Goal: Find specific page/section: Find specific page/section

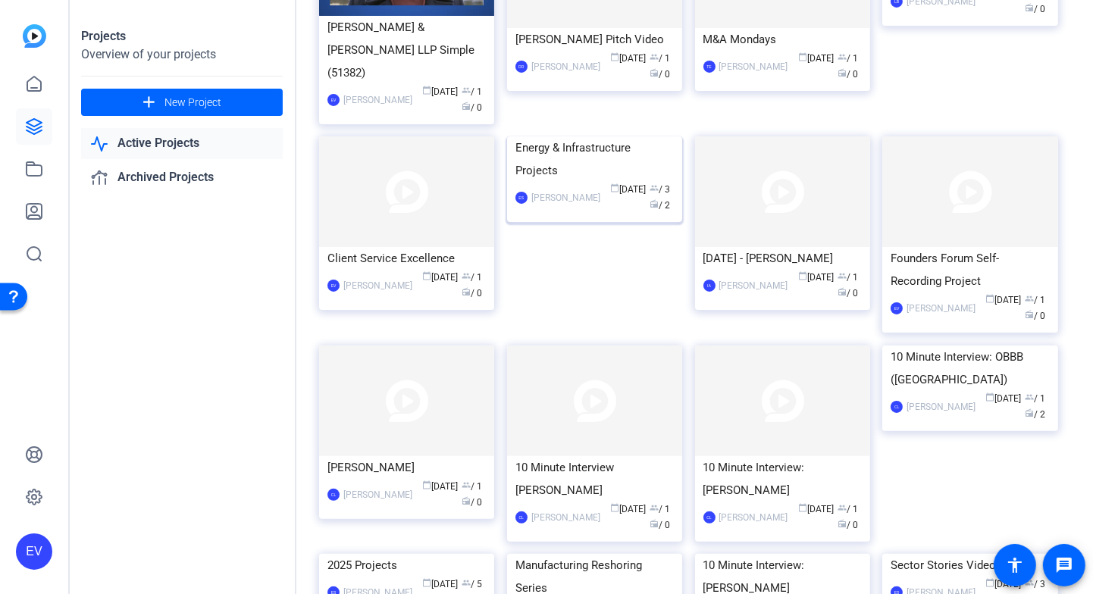
scroll to position [274, 0]
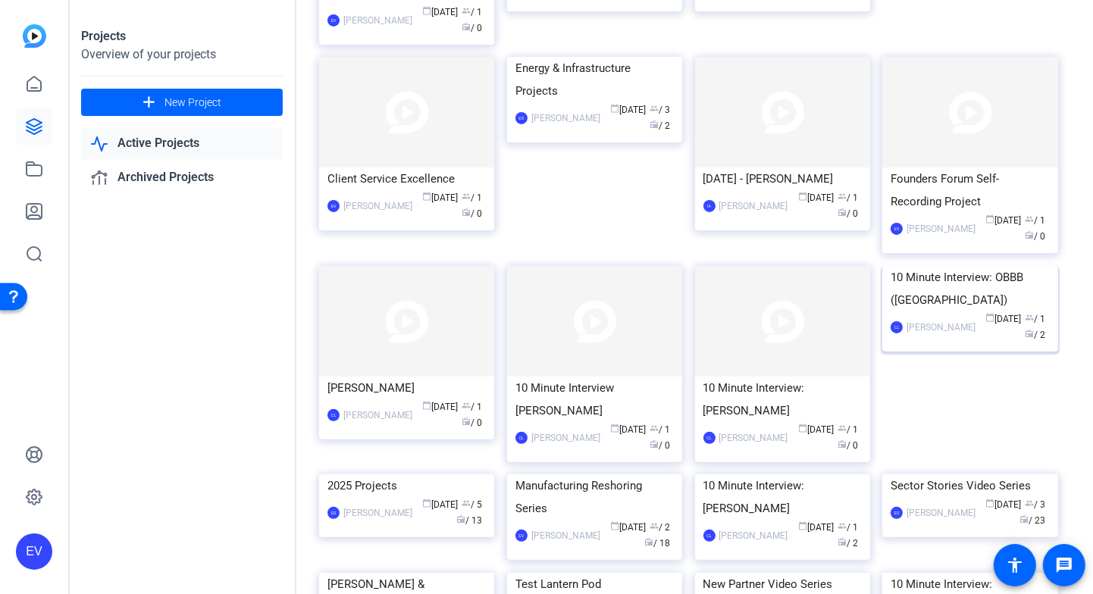
click at [994, 266] on img at bounding box center [970, 266] width 175 height 0
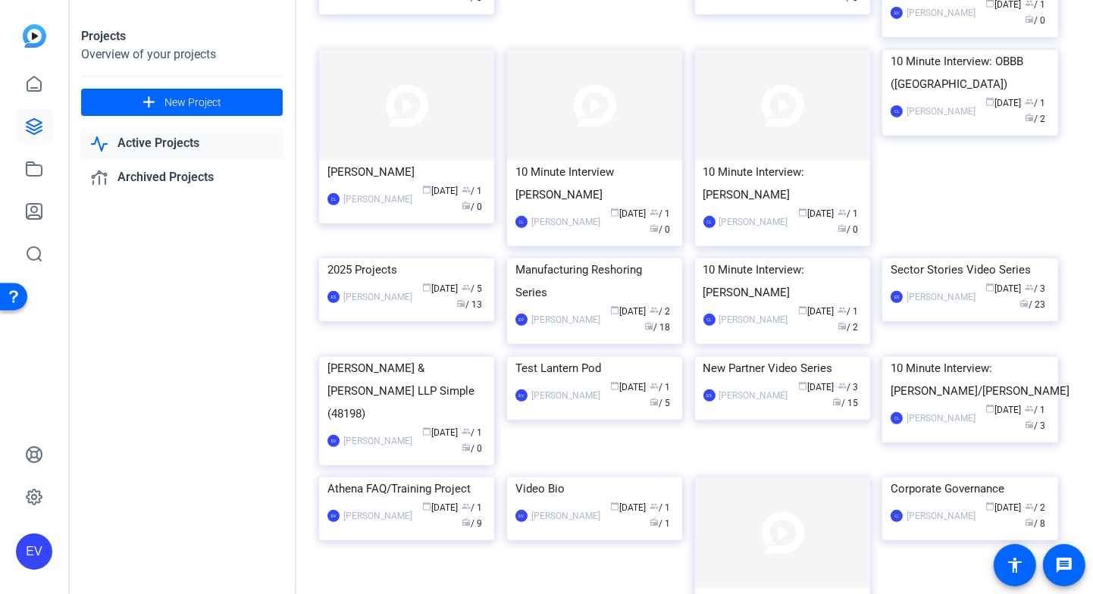
scroll to position [562, 0]
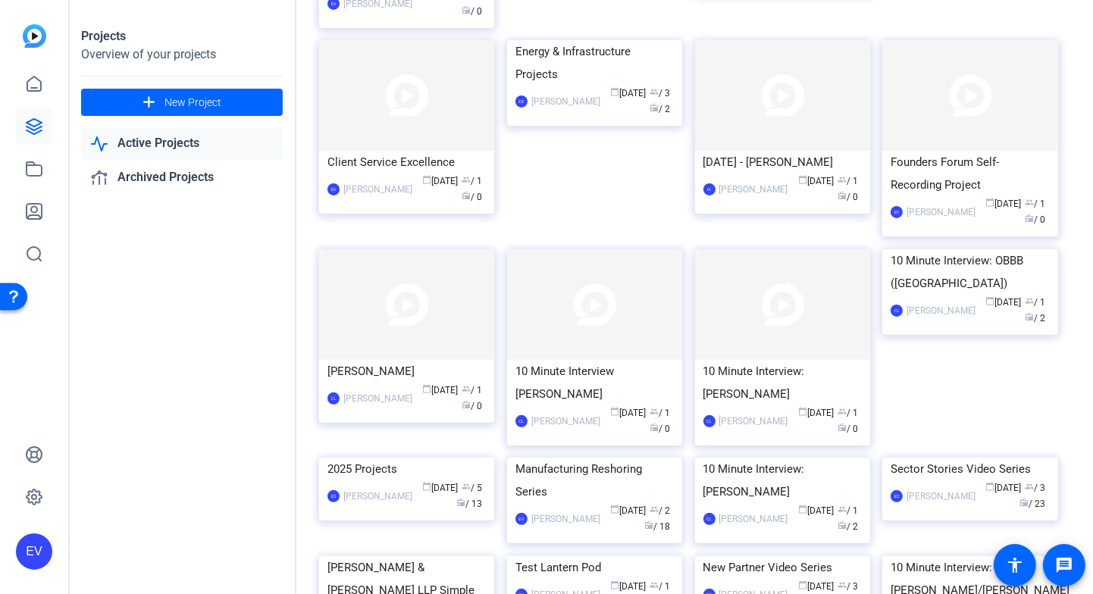
scroll to position [293, 0]
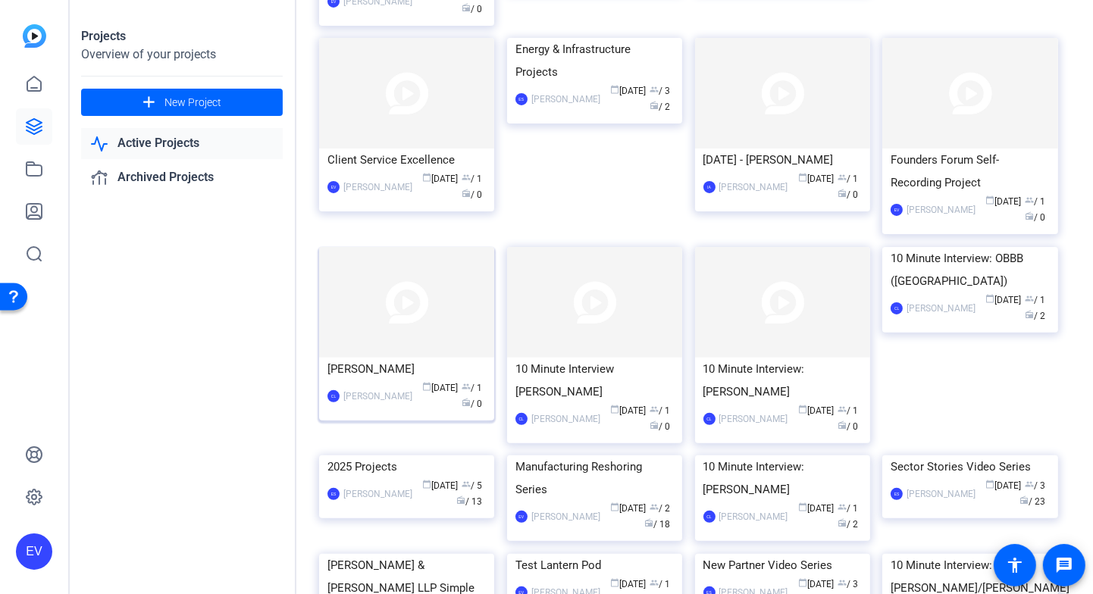
click at [398, 298] on img at bounding box center [406, 302] width 175 height 111
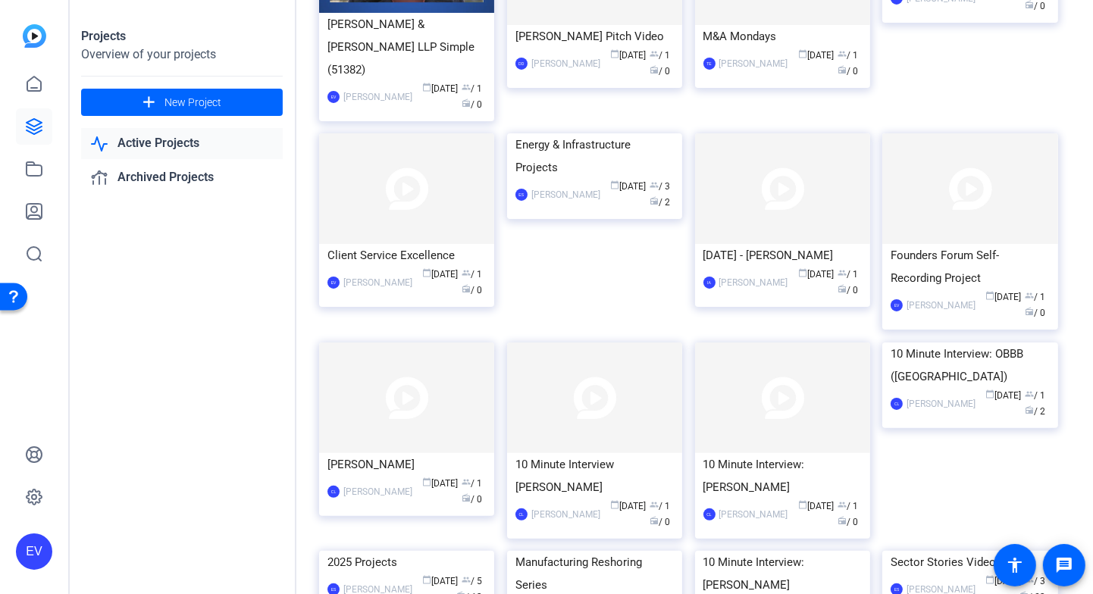
scroll to position [198, 0]
click at [570, 388] on img at bounding box center [594, 397] width 175 height 111
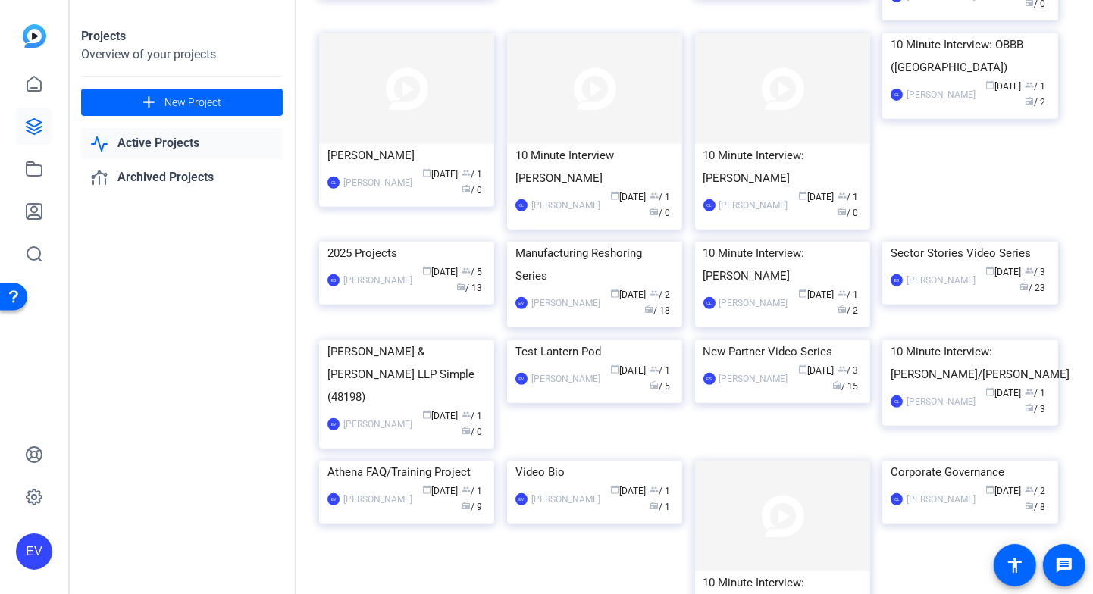
scroll to position [510, 0]
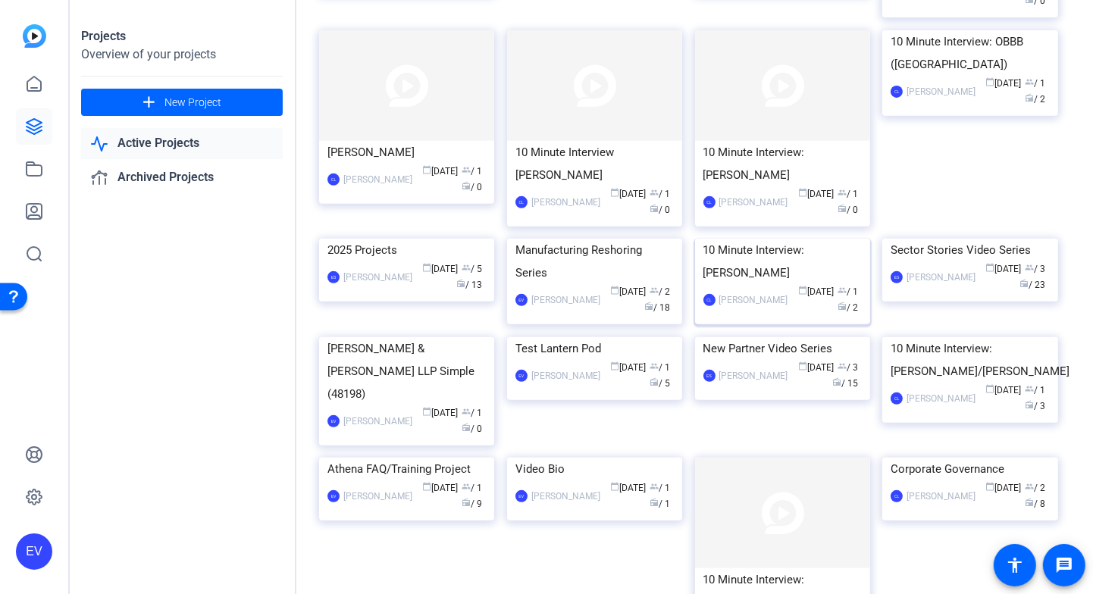
click at [807, 284] on div "10 Minute Interview: [PERSON_NAME]" at bounding box center [783, 261] width 158 height 45
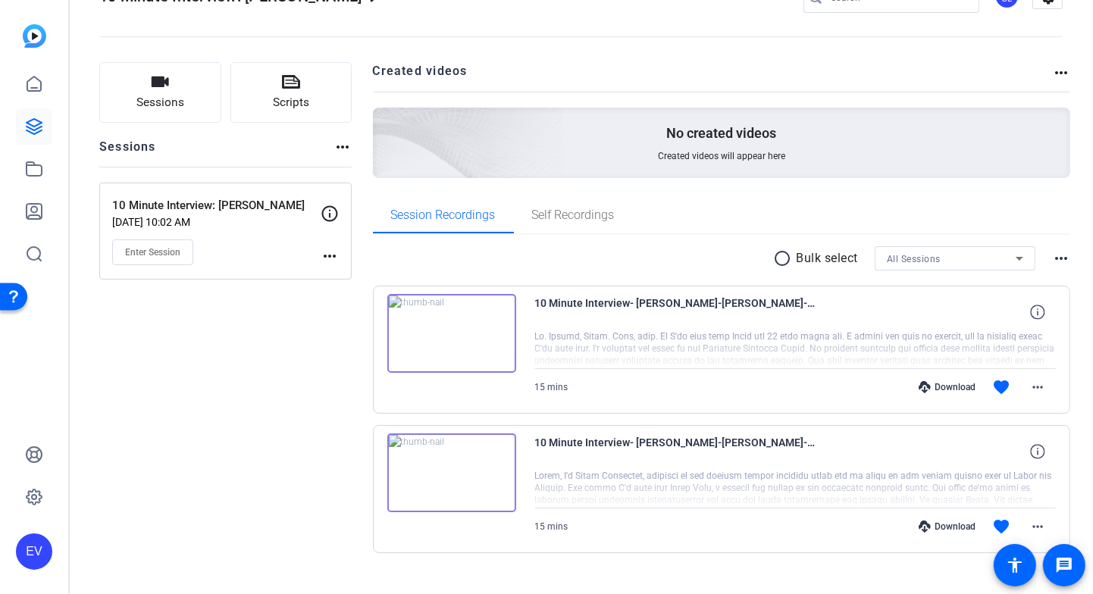
scroll to position [74, 0]
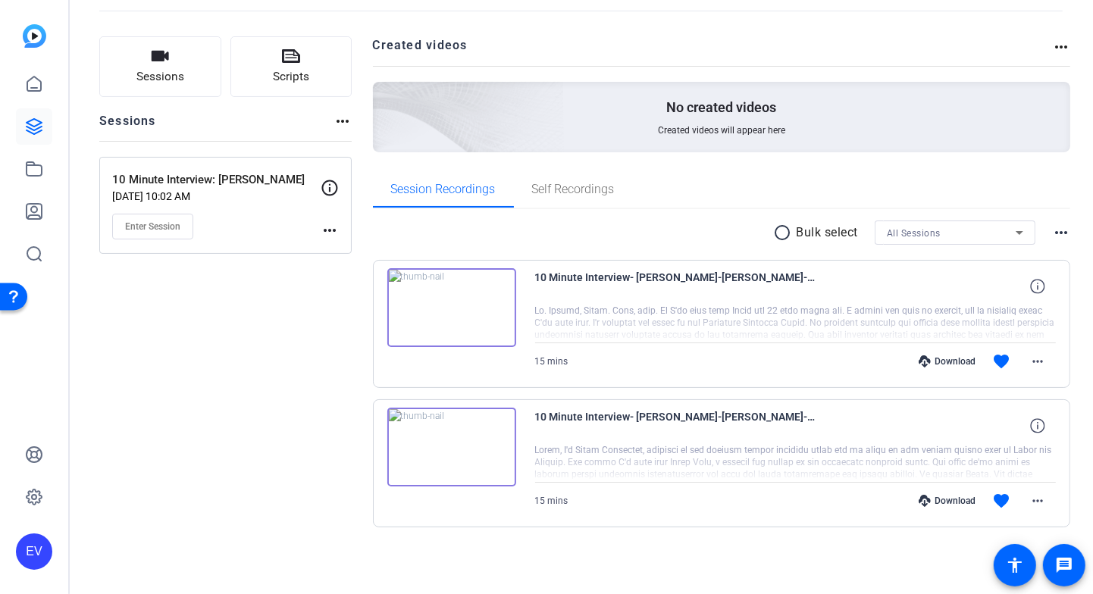
click at [102, 360] on div "Sessions Scripts Sessions more_horiz 10 Minute Interview: Lenz May 27, 2025 @ 1…" at bounding box center [225, 306] width 252 height 540
click at [113, 401] on div "Sessions Scripts Sessions more_horiz 10 Minute Interview: Lenz May 27, 2025 @ 1…" at bounding box center [225, 306] width 252 height 540
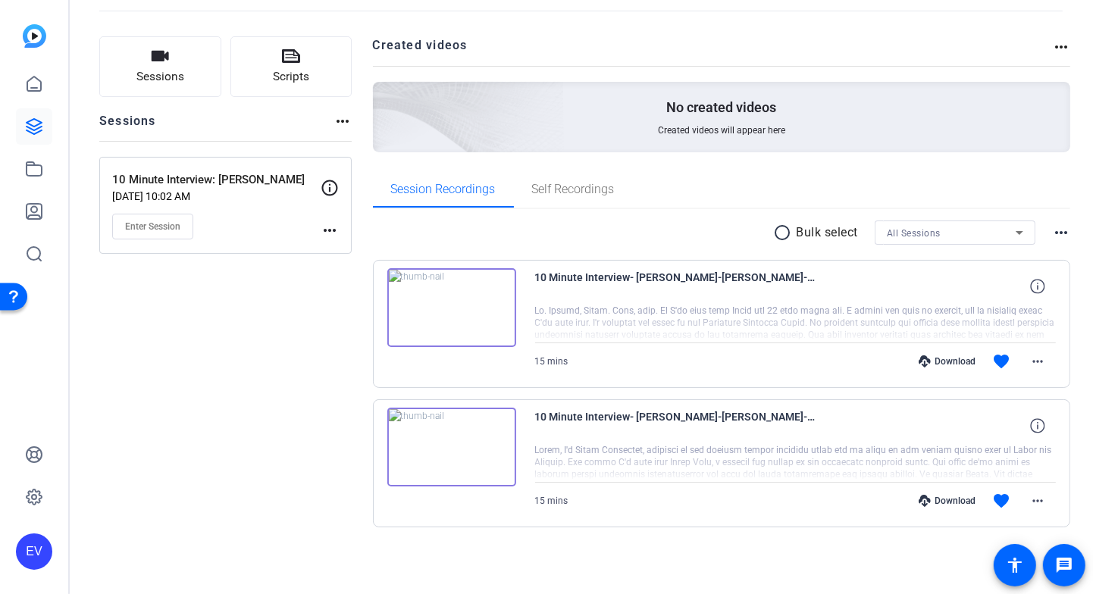
click at [113, 401] on div "Sessions Scripts Sessions more_horiz 10 Minute Interview: Lenz May 27, 2025 @ 1…" at bounding box center [225, 306] width 252 height 540
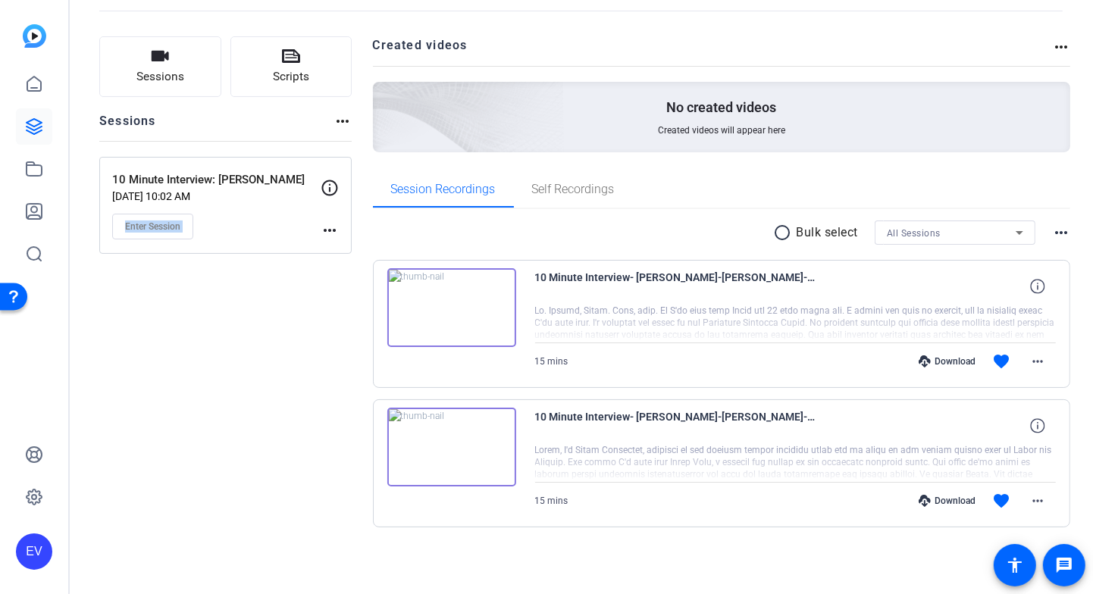
click at [113, 401] on div "Sessions Scripts Sessions more_horiz 10 Minute Interview: Lenz May 27, 2025 @ 1…" at bounding box center [225, 306] width 252 height 540
